Goal: Download file/media

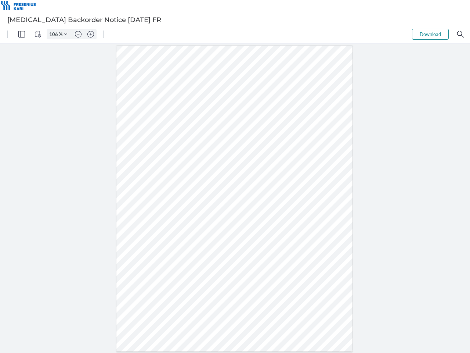
click at [22, 34] on img "Panel" at bounding box center [21, 34] width 7 height 7
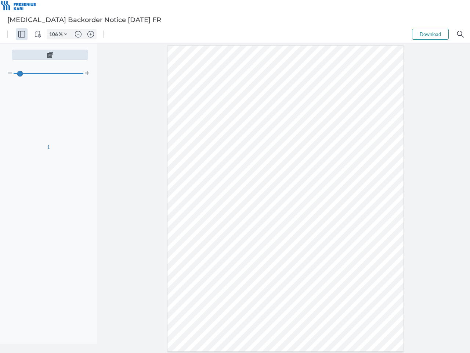
click at [38, 34] on img "View Controls" at bounding box center [38, 34] width 7 height 7
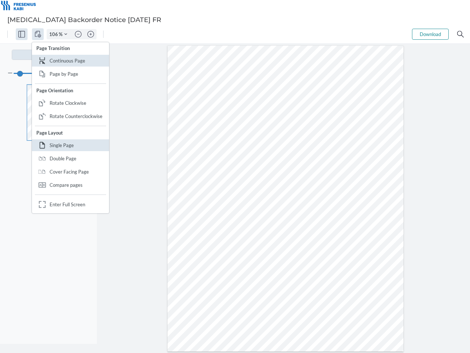
click at [55, 34] on input "106" at bounding box center [53, 34] width 12 height 7
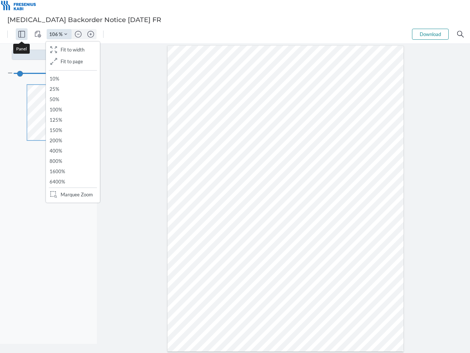
click at [66, 34] on img "Zoom Controls" at bounding box center [65, 34] width 3 height 3
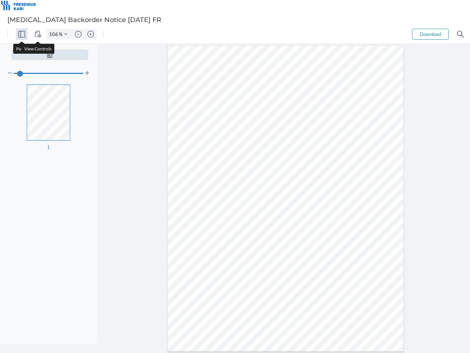
click at [78, 34] on img "Zoom out" at bounding box center [78, 34] width 7 height 7
click at [91, 34] on img "Zoom in" at bounding box center [90, 34] width 7 height 7
type input "106"
click at [430, 34] on button "Download" at bounding box center [430, 34] width 37 height 11
click at [461, 34] on img "Search" at bounding box center [460, 34] width 7 height 7
